Goal: Task Accomplishment & Management: Complete application form

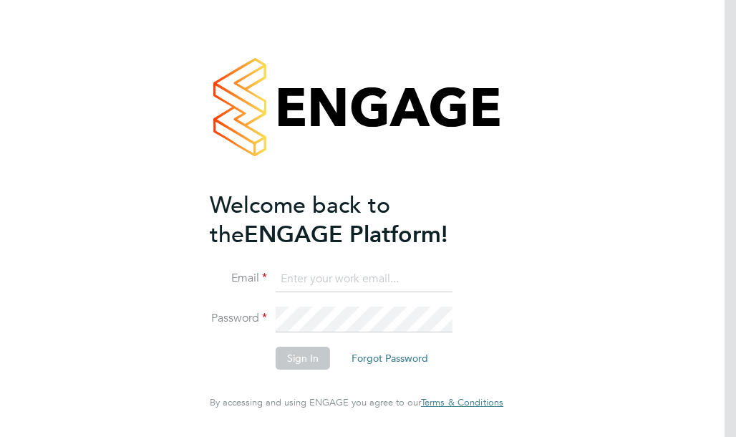
type input "[EMAIL_ADDRESS][DOMAIN_NAME]"
click at [305, 361] on button "Sign In" at bounding box center [303, 357] width 54 height 23
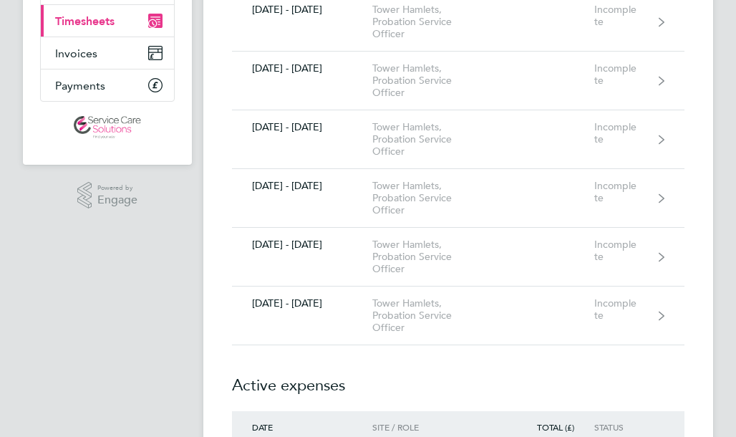
scroll to position [200, 0]
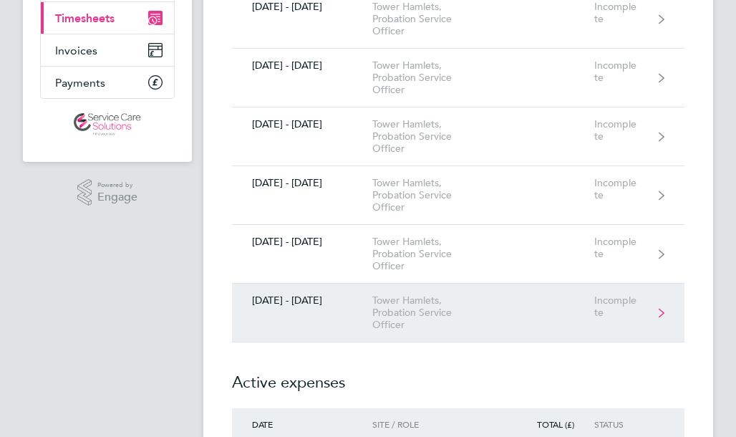
click at [660, 308] on icon at bounding box center [661, 313] width 6 height 10
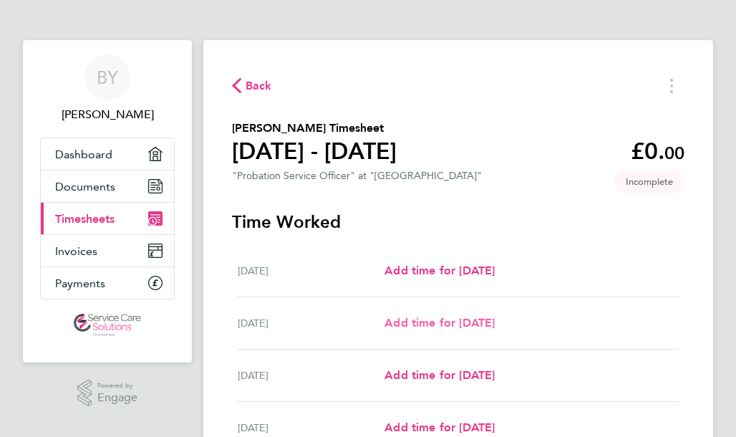
click at [444, 322] on span "Add time for Tue 26 Aug" at bounding box center [439, 323] width 110 height 14
select select "30"
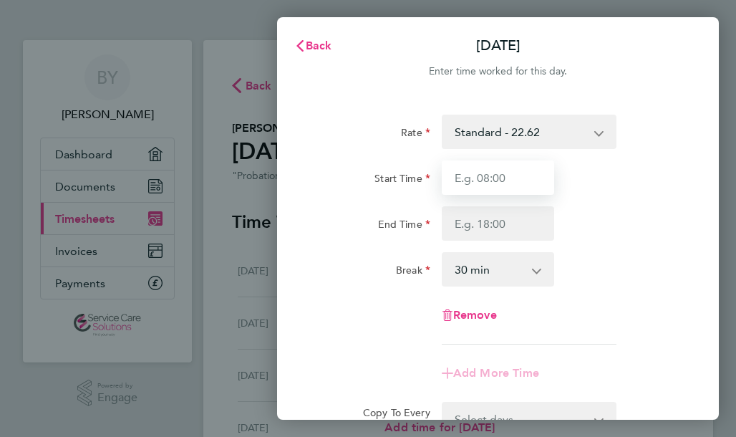
click at [455, 173] on input "Start Time" at bounding box center [498, 177] width 113 height 34
type input "08:30"
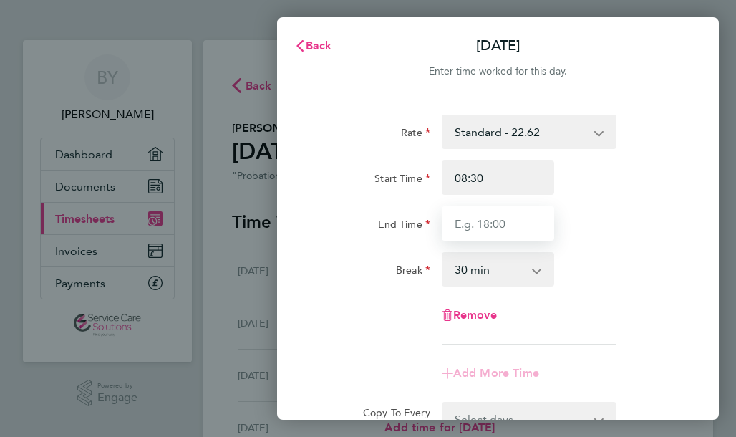
click at [453, 225] on input "End Time" at bounding box center [498, 223] width 113 height 34
type input "16:00"
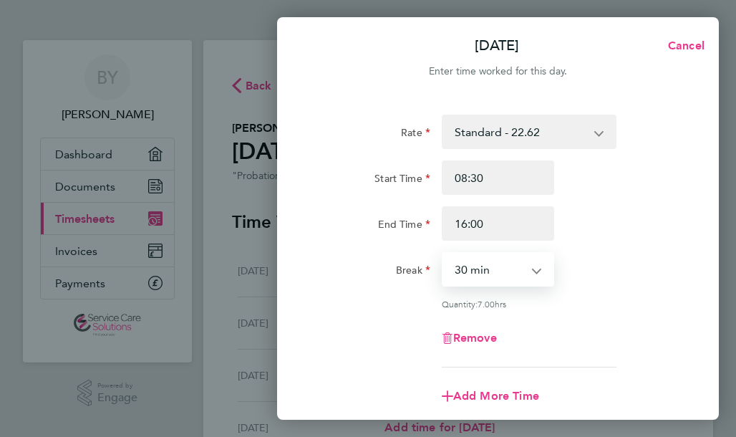
click at [457, 270] on select "0 min 15 min 30 min 45 min 60 min 75 min 90 min" at bounding box center [489, 268] width 93 height 31
select select "45"
click at [443, 253] on select "0 min 15 min 30 min 45 min 60 min 75 min 90 min" at bounding box center [489, 268] width 93 height 31
click at [568, 261] on div "Break 0 min 15 min 30 min 45 min 60 min 75 min 90 min" at bounding box center [497, 269] width 373 height 34
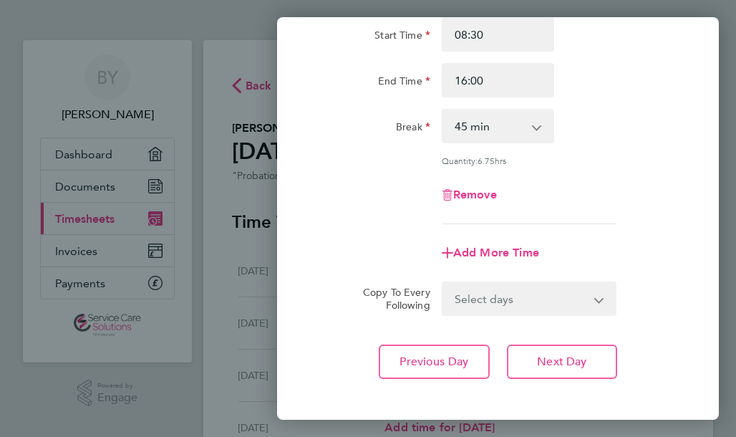
scroll to position [172, 0]
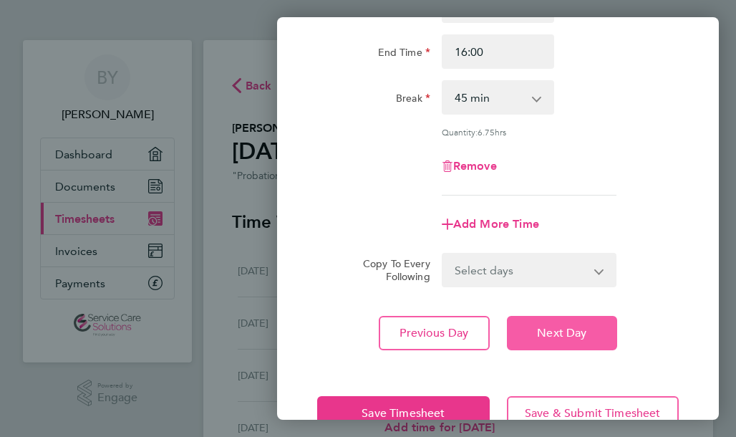
click at [540, 332] on span "Next Day" at bounding box center [561, 333] width 49 height 14
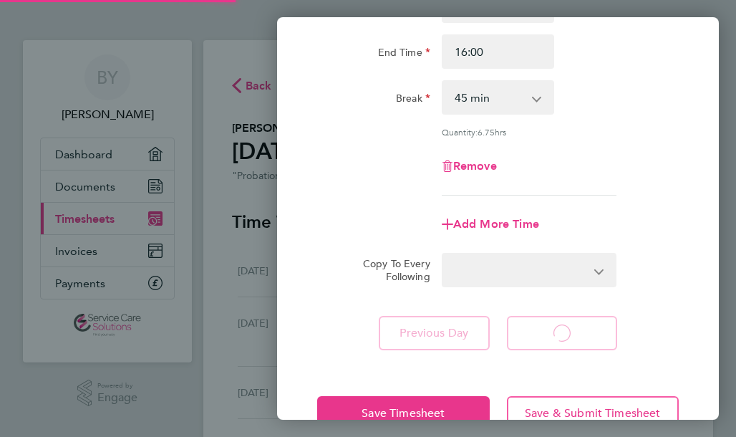
select select "30"
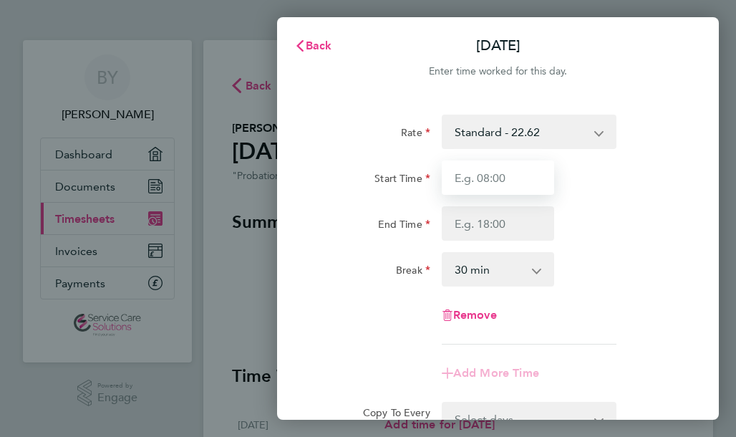
click at [454, 173] on input "Start Time" at bounding box center [498, 177] width 113 height 34
type input "08:30"
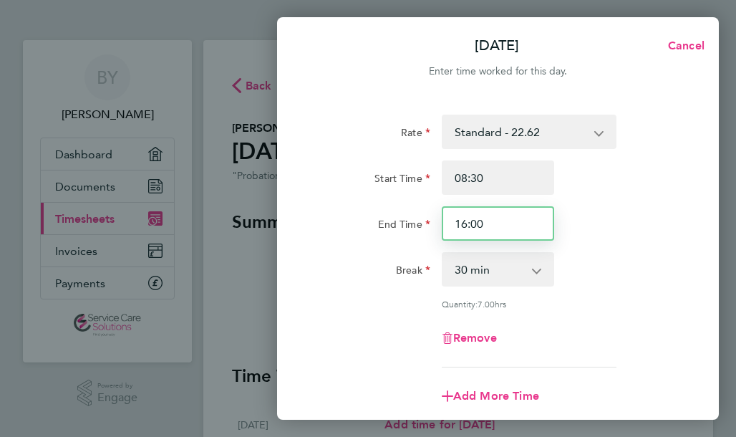
click at [455, 222] on input "16:00" at bounding box center [498, 223] width 113 height 34
click at [455, 221] on input "16:00" at bounding box center [498, 223] width 113 height 34
click at [486, 225] on input "16:00" at bounding box center [498, 223] width 113 height 34
type input "16:30"
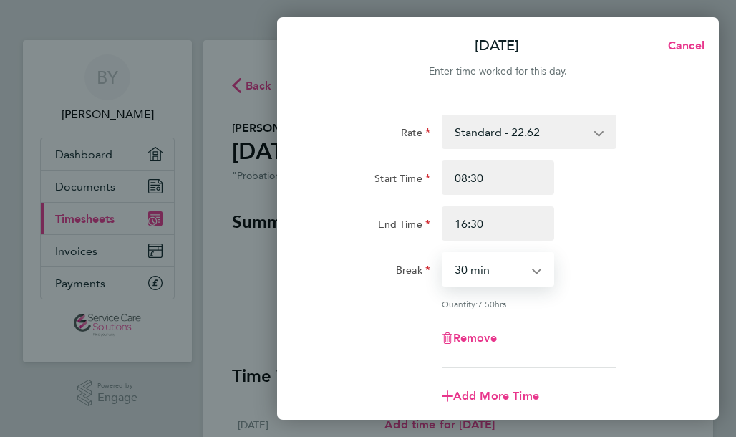
click at [457, 262] on select "0 min 15 min 30 min 45 min 60 min 75 min 90 min" at bounding box center [489, 268] width 93 height 31
click at [443, 253] on select "0 min 15 min 30 min 45 min 60 min 75 min 90 min" at bounding box center [489, 268] width 93 height 31
select select "75"
click at [559, 263] on div "0 min 15 min 30 min 45 min 60 min 75 min 90 min" at bounding box center [498, 269] width 125 height 34
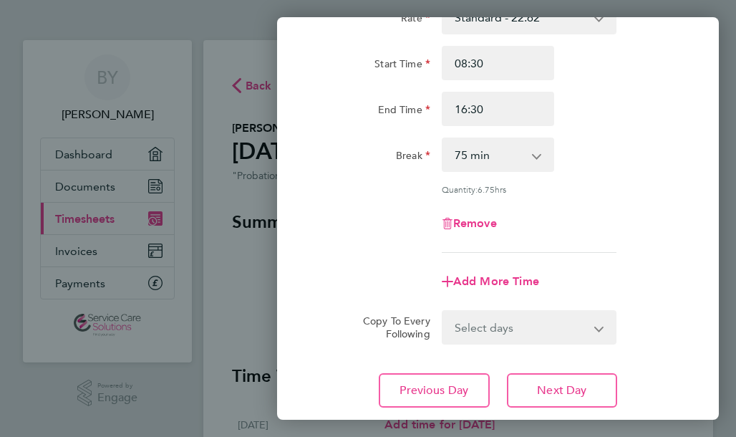
scroll to position [143, 0]
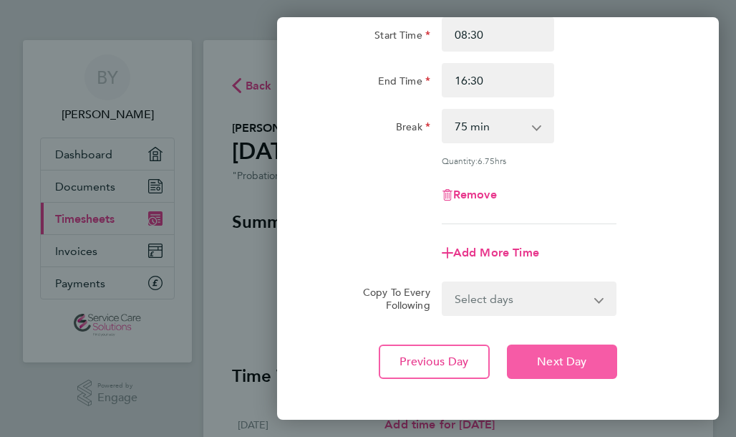
click at [561, 349] on button "Next Day" at bounding box center [562, 361] width 111 height 34
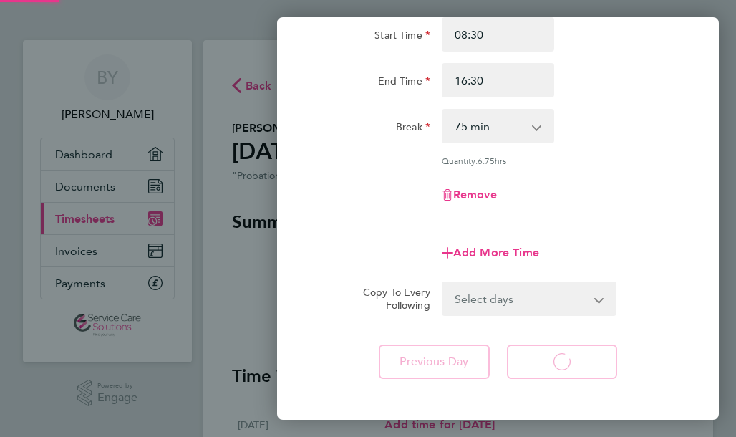
select select "30"
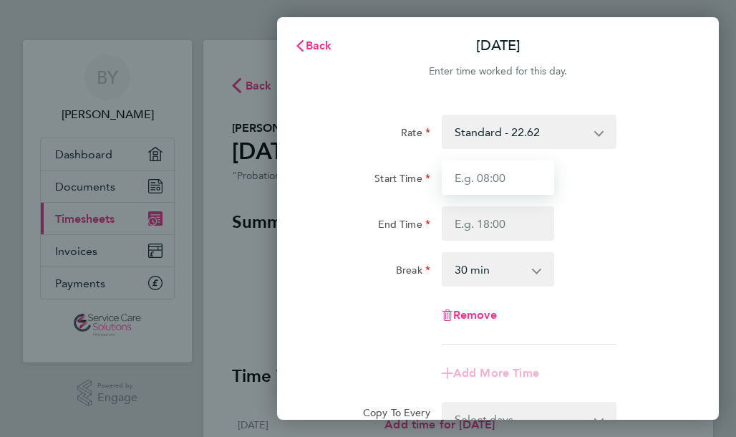
click at [448, 182] on input "Start Time" at bounding box center [498, 177] width 113 height 34
type input "08:45"
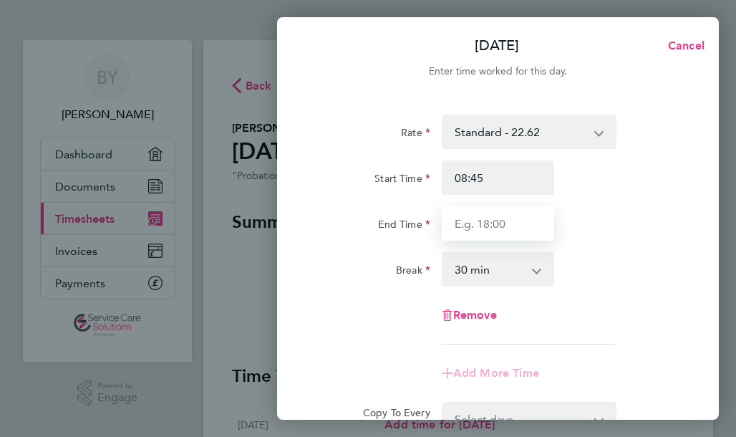
click at [509, 223] on input "End Time" at bounding box center [498, 223] width 113 height 34
type input "16:15"
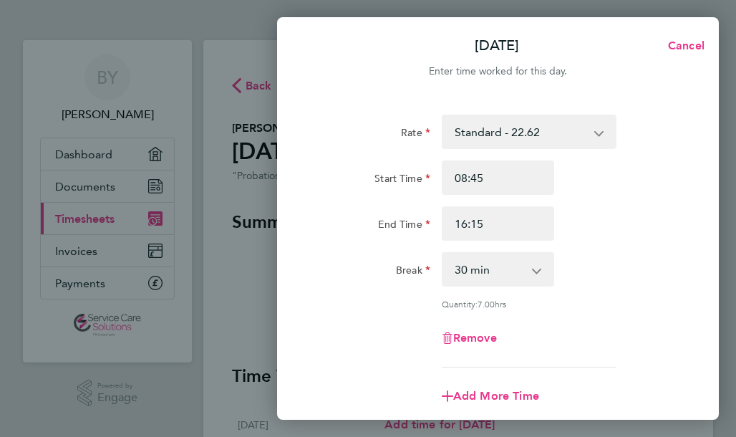
click at [558, 264] on div "0 min 15 min 30 min 45 min 60 min 75 min 90 min" at bounding box center [498, 269] width 125 height 34
click at [449, 265] on select "0 min 15 min 30 min 45 min 60 min 75 min 90 min" at bounding box center [489, 268] width 93 height 31
click at [443, 253] on select "0 min 15 min 30 min 45 min 60 min 75 min 90 min" at bounding box center [489, 268] width 93 height 31
click at [555, 260] on div "0 min 15 min 30 min 45 min 60 min 75 min 90 min" at bounding box center [498, 269] width 125 height 34
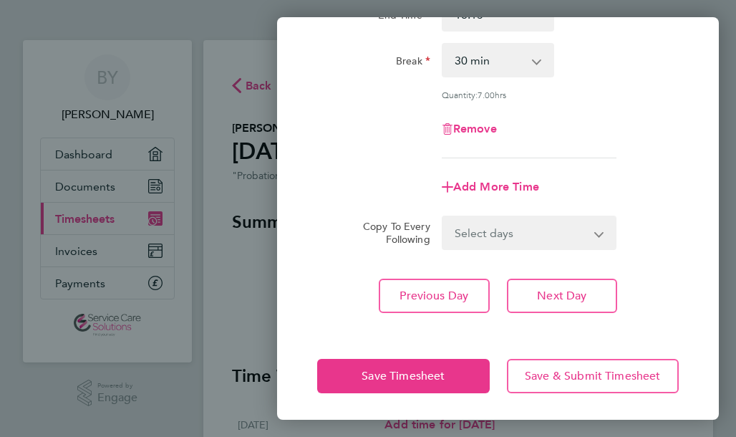
scroll to position [210, 0]
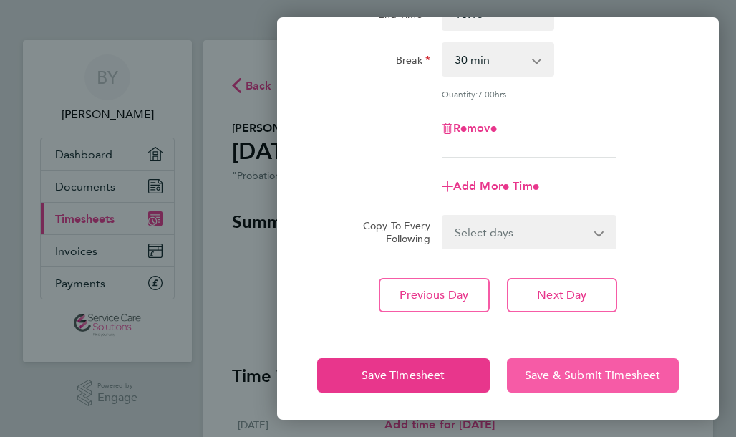
click at [584, 366] on button "Save & Submit Timesheet" at bounding box center [593, 375] width 172 height 34
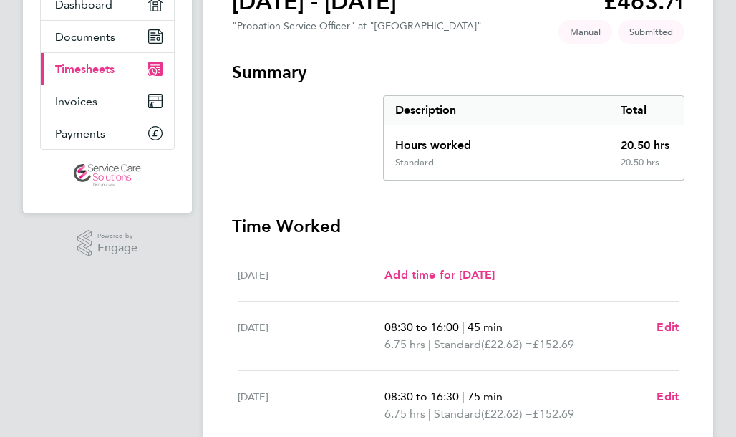
scroll to position [148, 0]
